Goal: Information Seeking & Learning: Learn about a topic

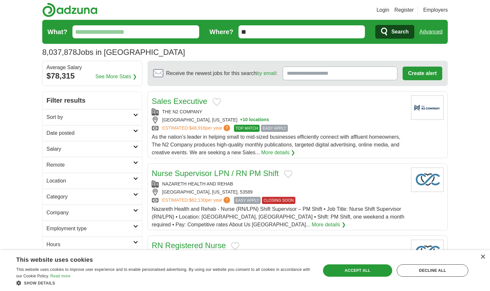
click at [87, 197] on h2 "Category" at bounding box center [89, 197] width 87 height 8
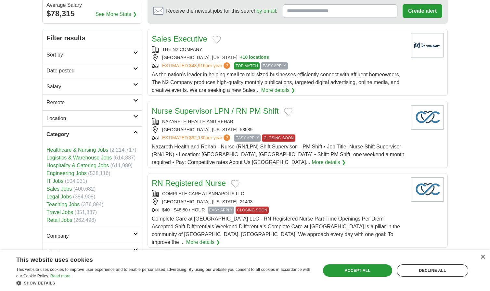
scroll to position [63, 0]
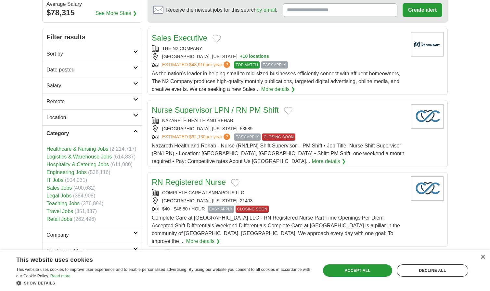
click at [68, 205] on link "Teaching Jobs" at bounding box center [62, 204] width 33 height 6
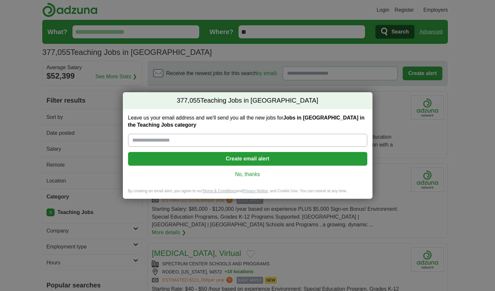
click at [237, 172] on link "No, thanks" at bounding box center [247, 174] width 229 height 7
